Goal: Navigation & Orientation: Understand site structure

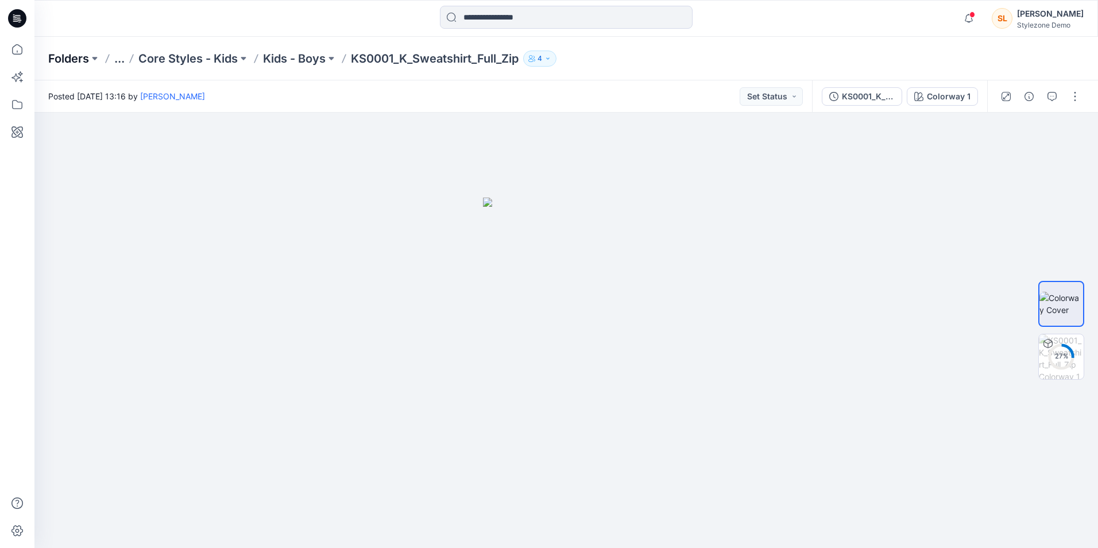
click at [83, 64] on p "Folders" at bounding box center [68, 59] width 41 height 16
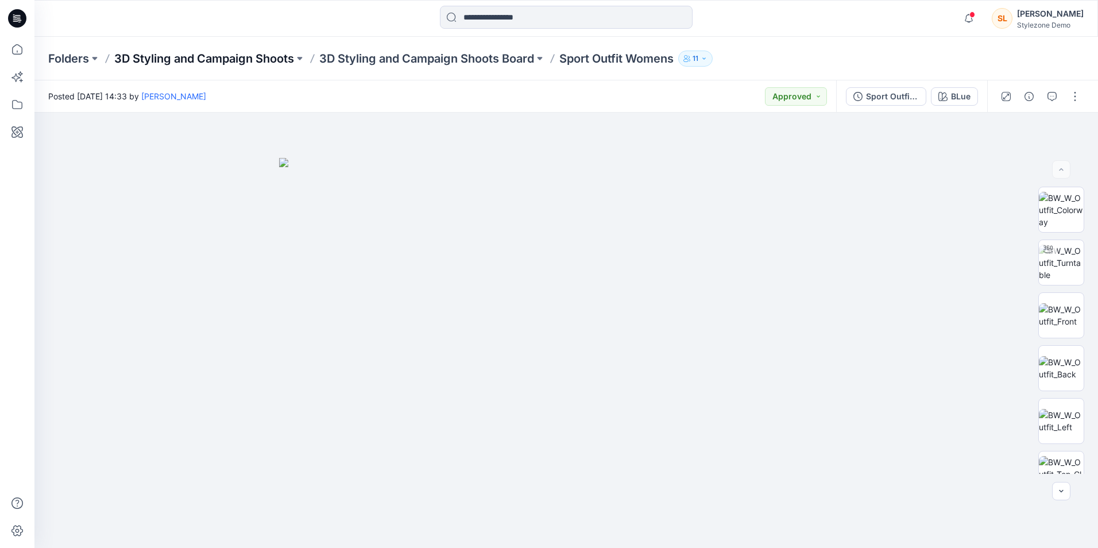
click at [204, 54] on p "3D Styling and Campaign Shoots" at bounding box center [204, 59] width 180 height 16
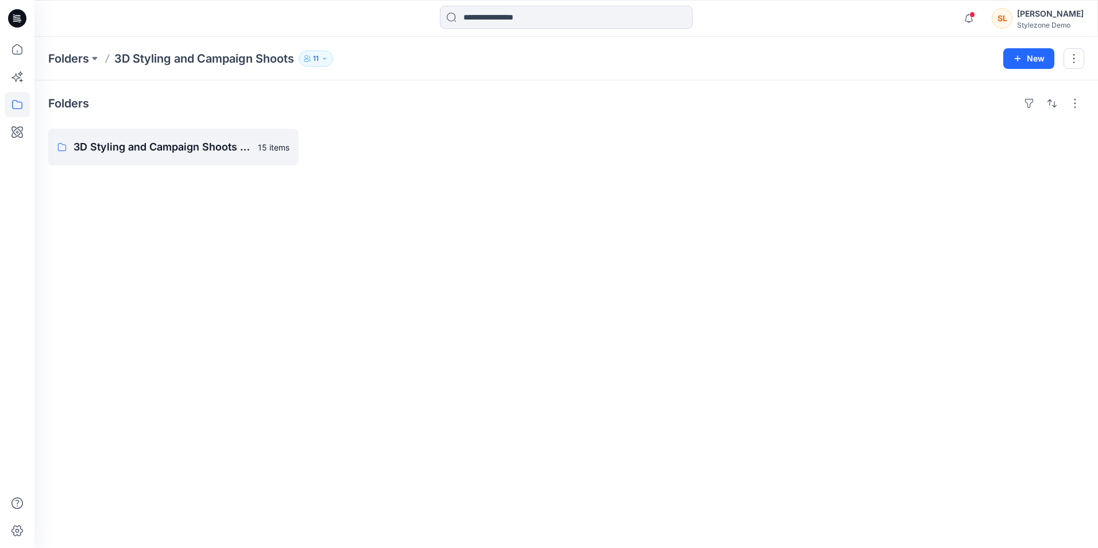
click at [174, 168] on div "Folders 3D Styling and Campaign Shoots Board 15 items" at bounding box center [566, 313] width 1064 height 467
click at [170, 144] on p "3D Styling and Campaign Shoots Board" at bounding box center [173, 147] width 198 height 16
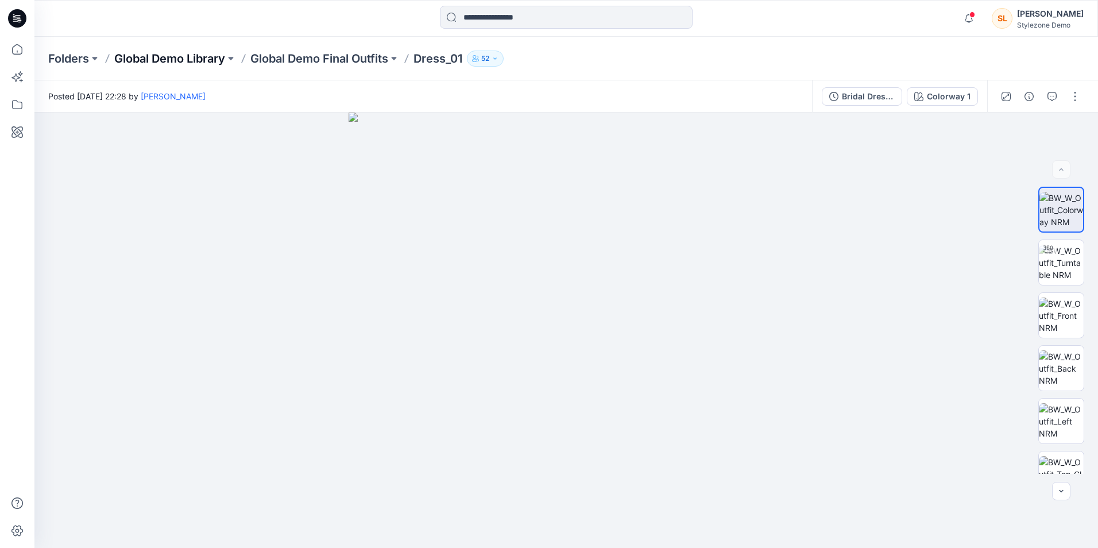
click at [185, 57] on p "Global Demo Library" at bounding box center [169, 59] width 111 height 16
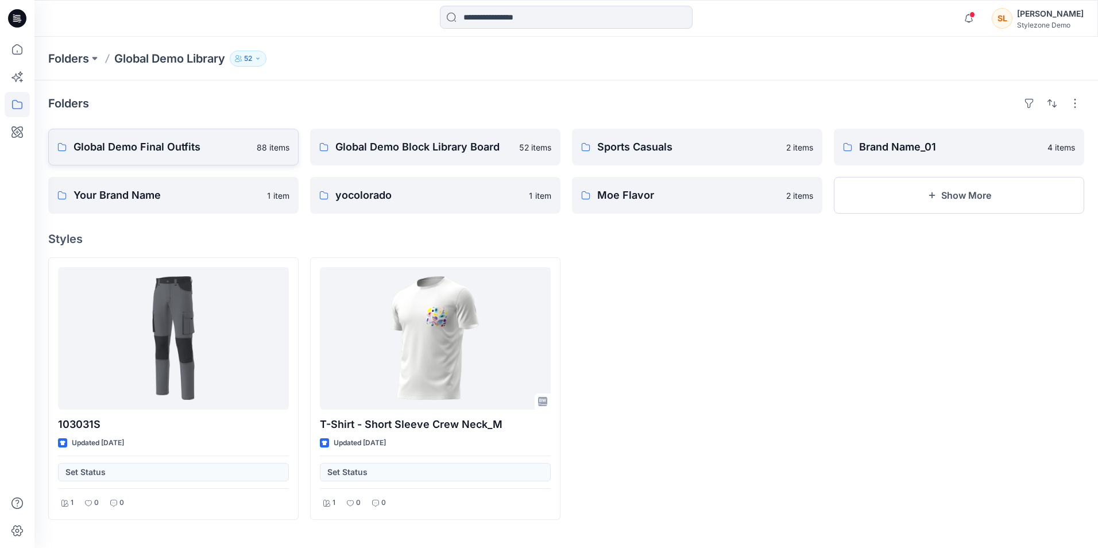
click at [235, 154] on p "Global Demo Final Outfits" at bounding box center [162, 147] width 176 height 16
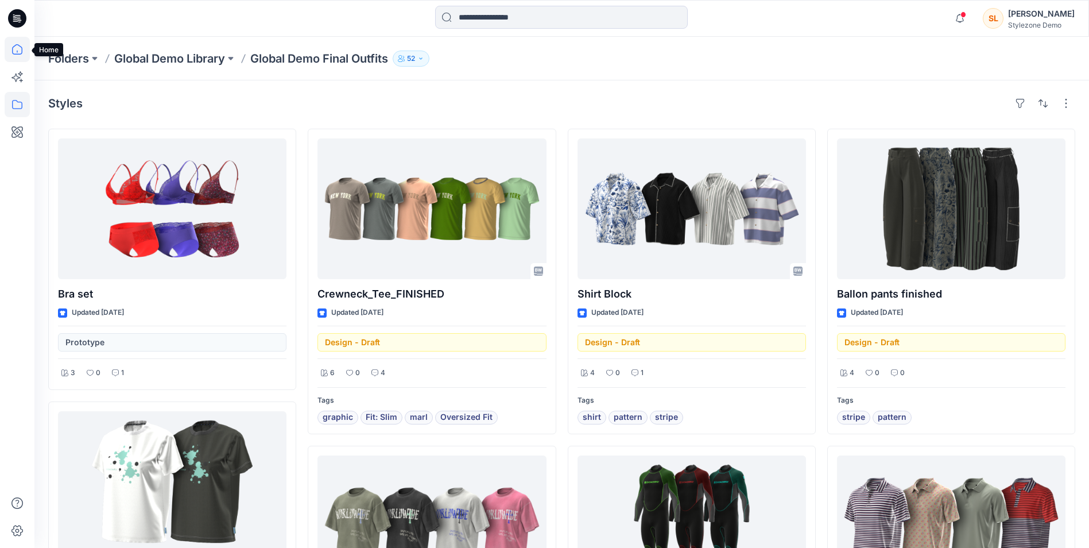
click at [9, 42] on icon at bounding box center [17, 49] width 25 height 25
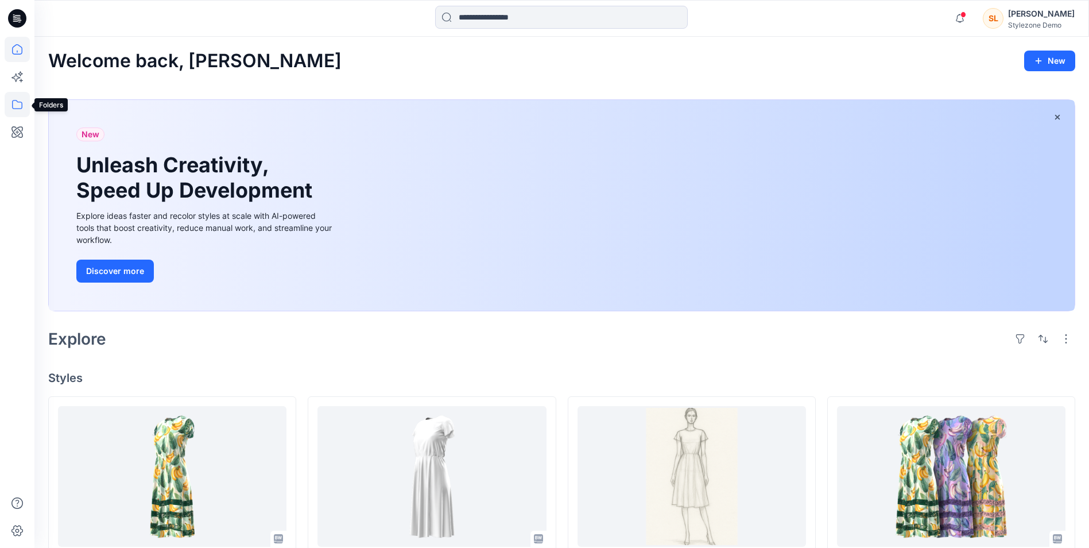
click at [18, 103] on icon at bounding box center [17, 104] width 25 height 25
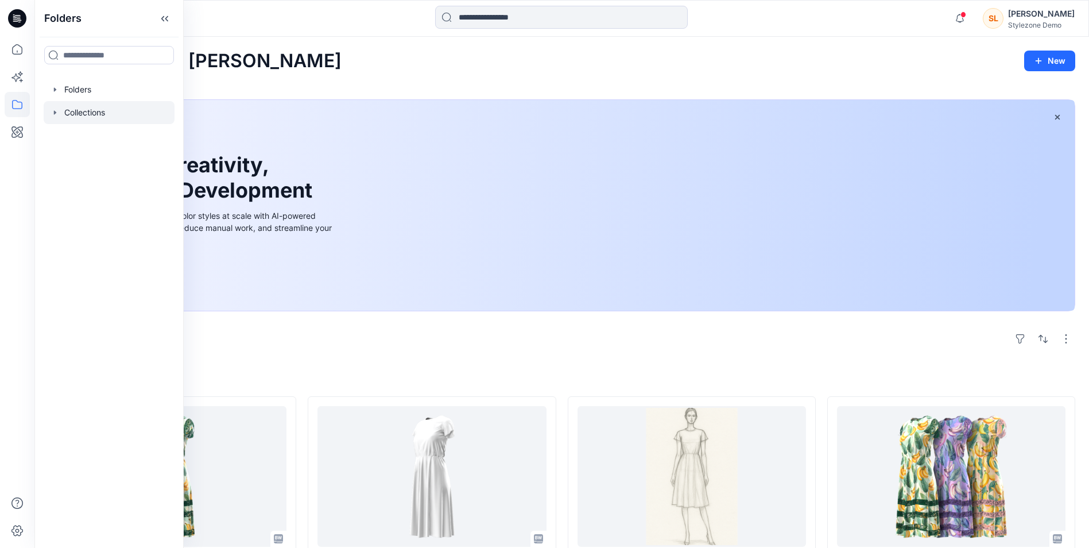
click at [94, 118] on div at bounding box center [109, 112] width 131 height 23
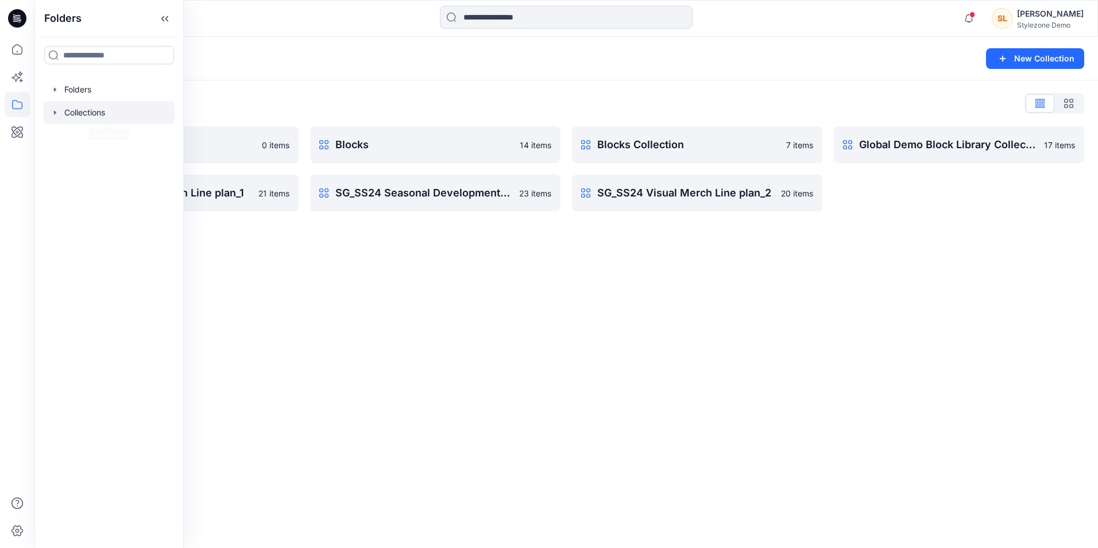
click at [393, 247] on div "Collections New Collection Collections List 2025 Repose 0 items SG_SS23 Visual …" at bounding box center [566, 292] width 1064 height 511
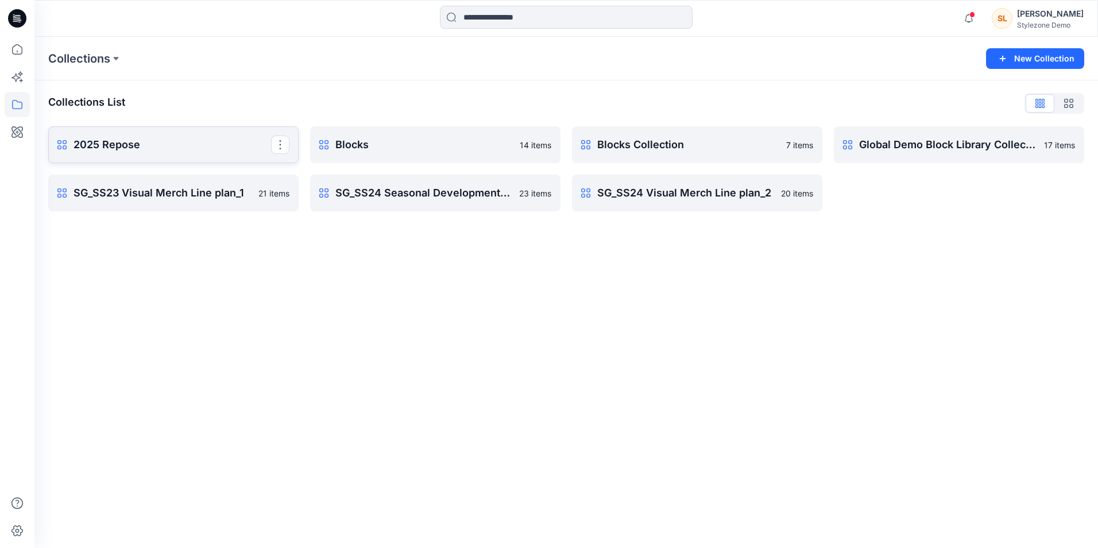
click at [180, 147] on p "2025 Repose" at bounding box center [173, 145] width 198 height 16
click at [647, 150] on p "Blocks Collection" at bounding box center [696, 145] width 198 height 16
click at [20, 102] on icon at bounding box center [17, 104] width 25 height 25
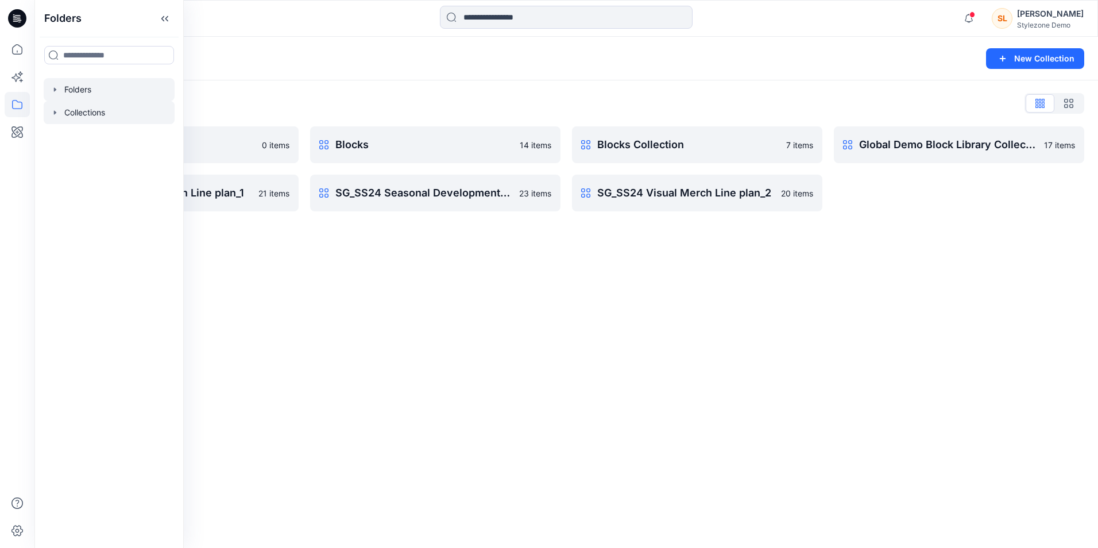
click at [71, 91] on div at bounding box center [109, 89] width 131 height 23
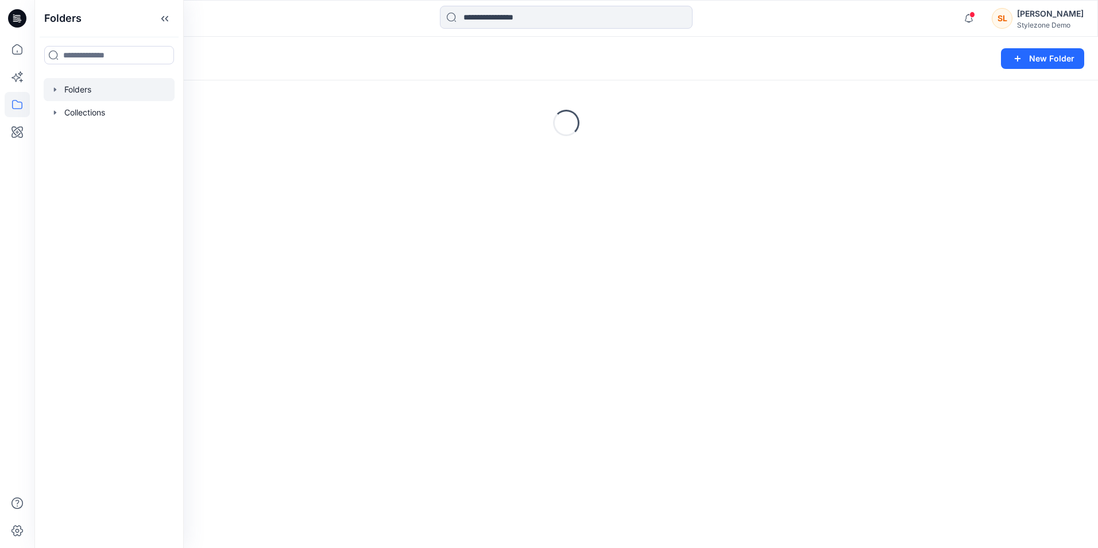
click at [328, 293] on div "Folders New Folder Loading..." at bounding box center [566, 292] width 1064 height 511
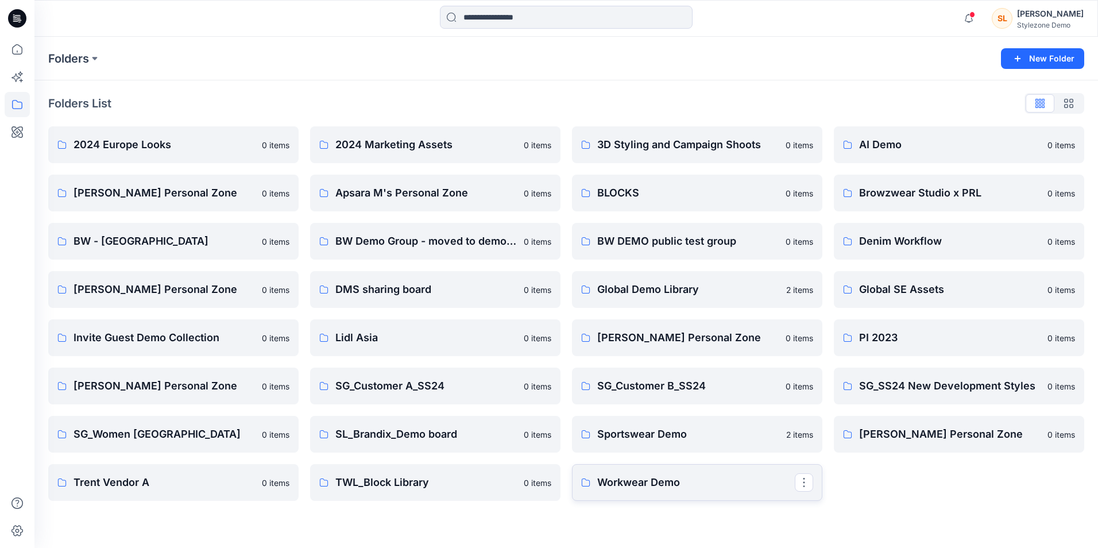
click at [609, 474] on link "Workwear Demo" at bounding box center [697, 482] width 250 height 37
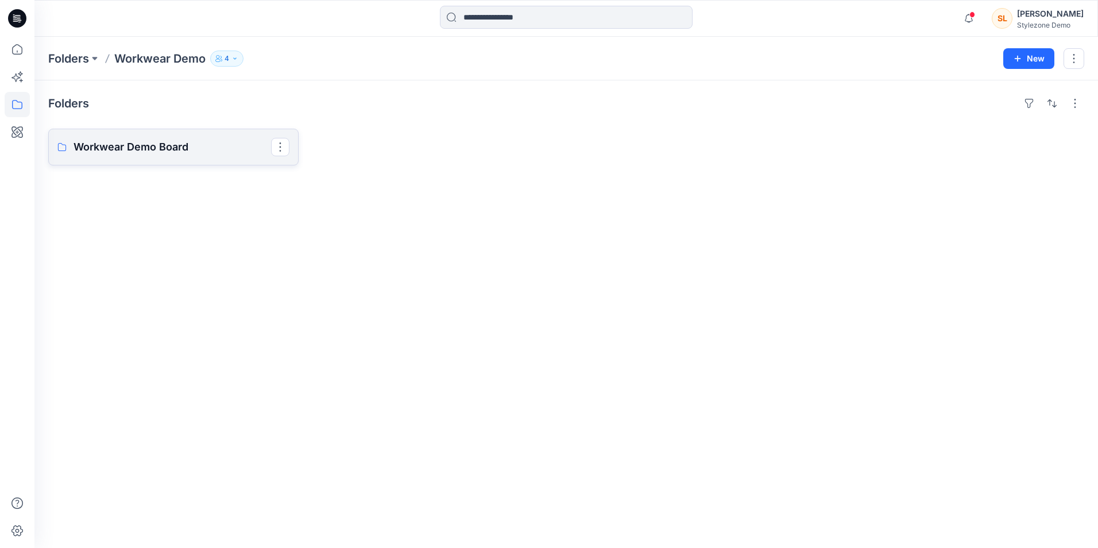
click at [143, 137] on link "Workwear Demo Board" at bounding box center [173, 147] width 250 height 37
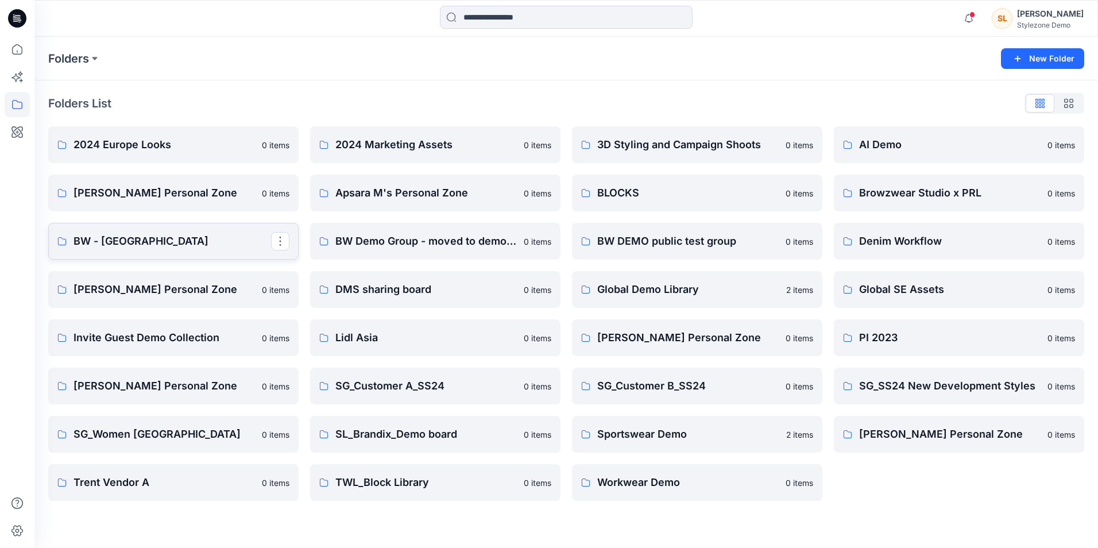
click at [165, 248] on p "BW - Block Library" at bounding box center [173, 241] width 198 height 16
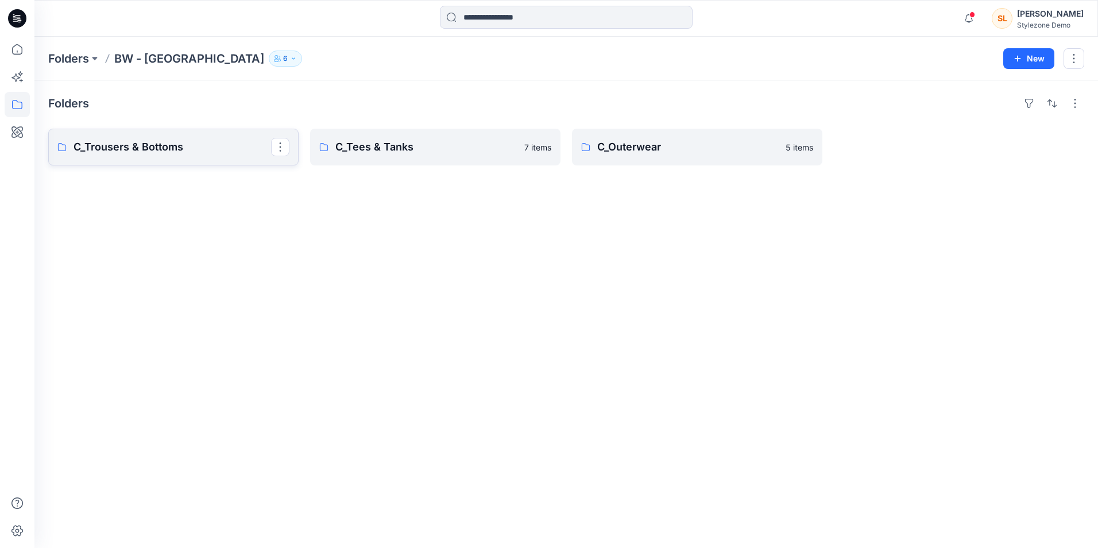
click at [108, 143] on p "C_Trousers & Bottoms" at bounding box center [173, 147] width 198 height 16
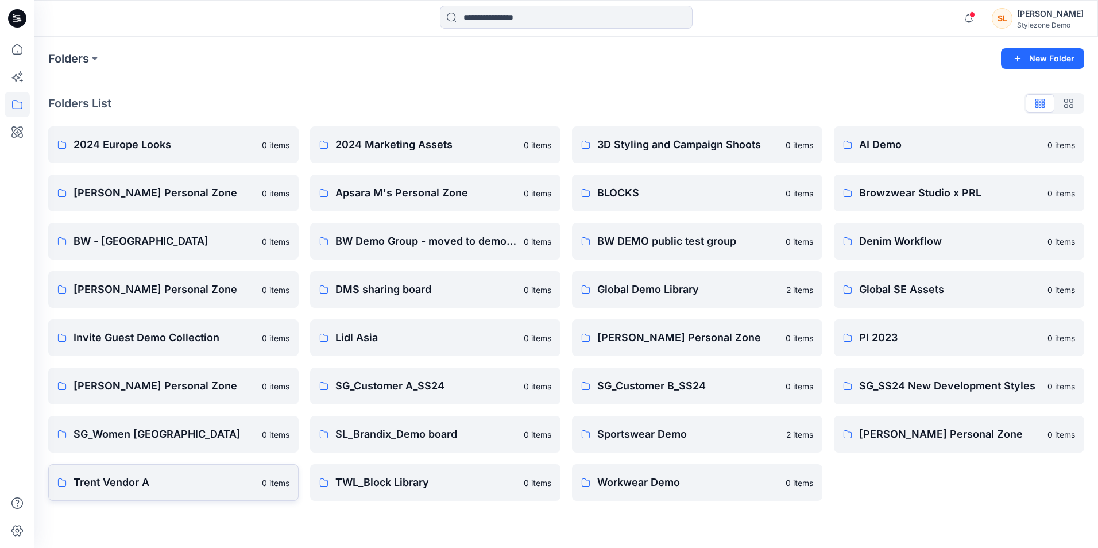
click at [206, 483] on p "Trent Vendor A" at bounding box center [164, 482] width 181 height 16
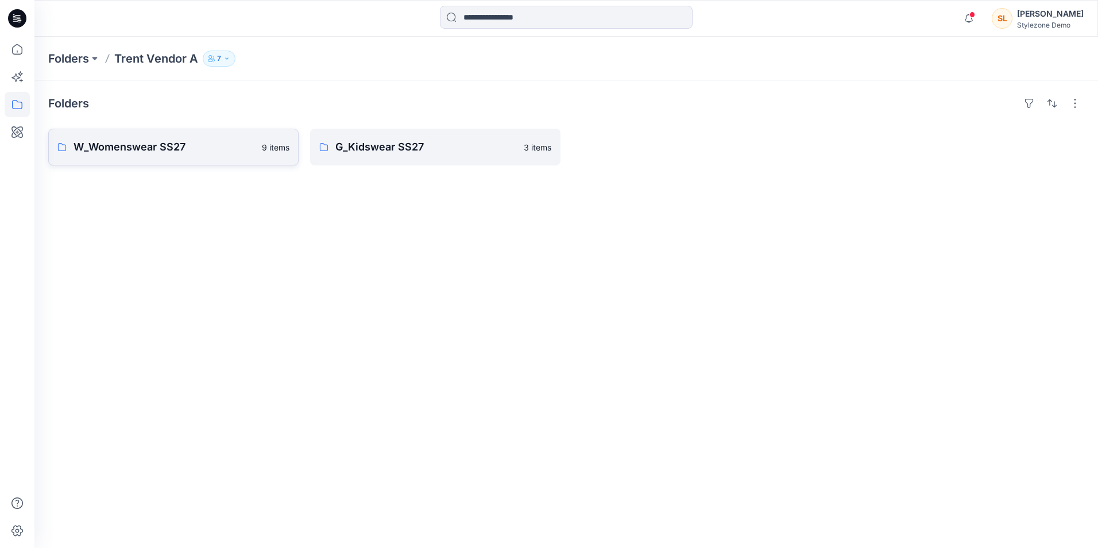
click at [210, 147] on p "W_Womenswear SS27" at bounding box center [164, 147] width 181 height 16
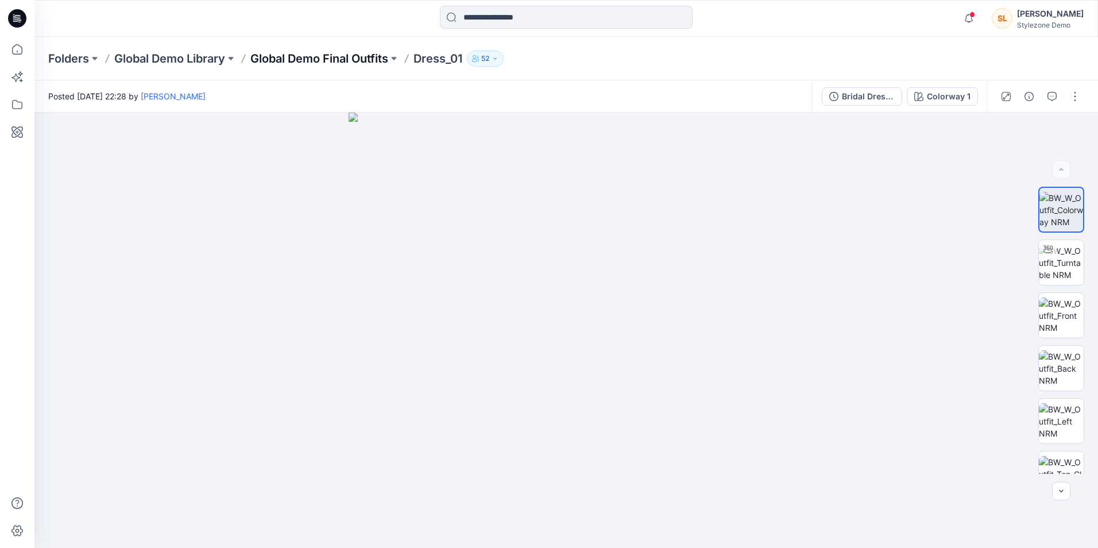
click at [343, 56] on p "Global Demo Final Outfits" at bounding box center [319, 59] width 138 height 16
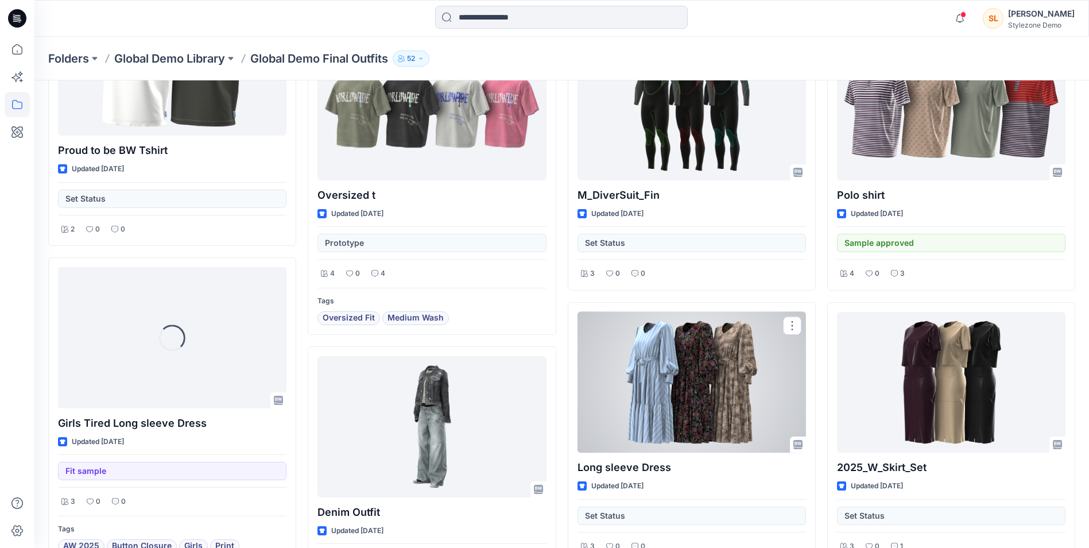
scroll to position [547, 0]
